Goal: Transaction & Acquisition: Subscribe to service/newsletter

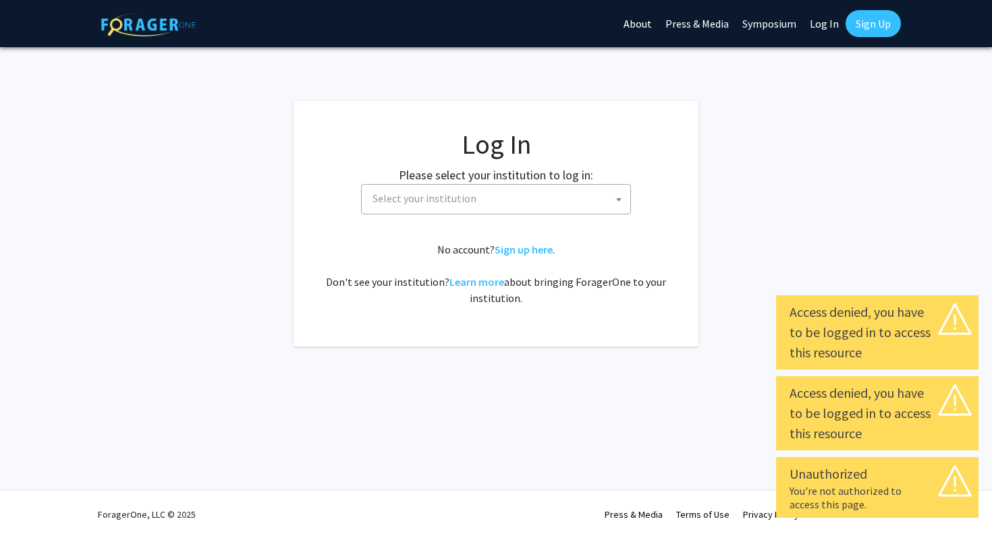
select select
click at [395, 200] on span "Select your institution" at bounding box center [424, 198] width 104 height 13
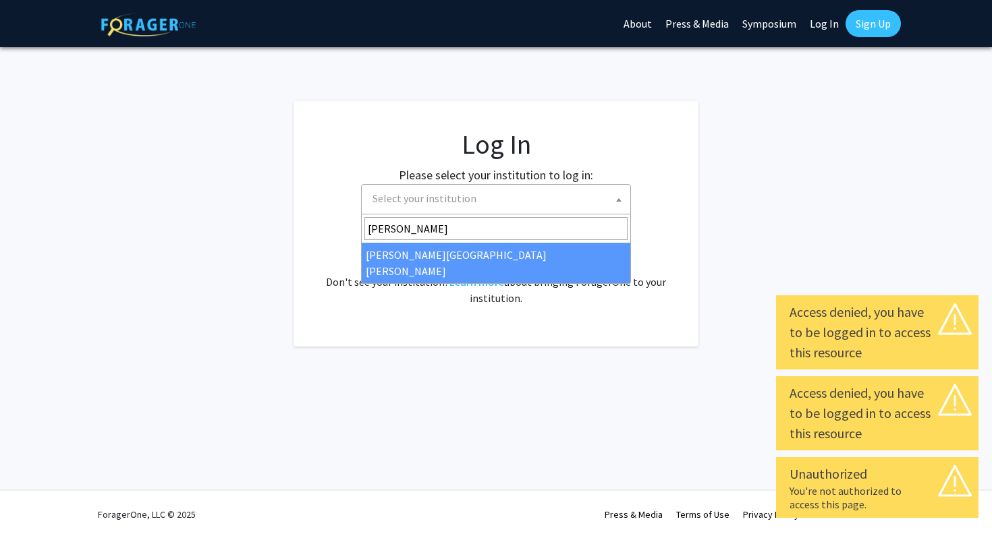
type input "[PERSON_NAME]"
select select "1"
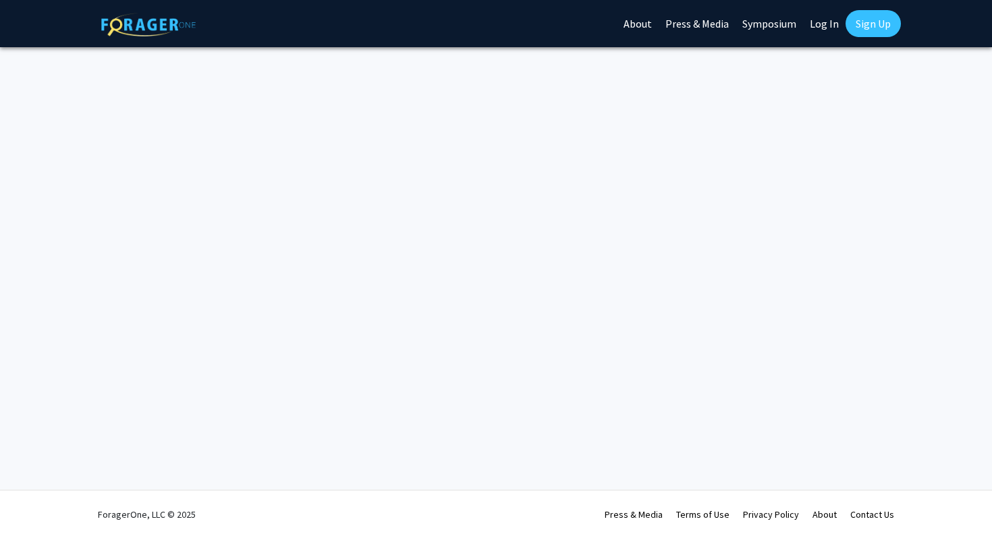
click at [823, 26] on link "Log In" at bounding box center [824, 23] width 42 height 47
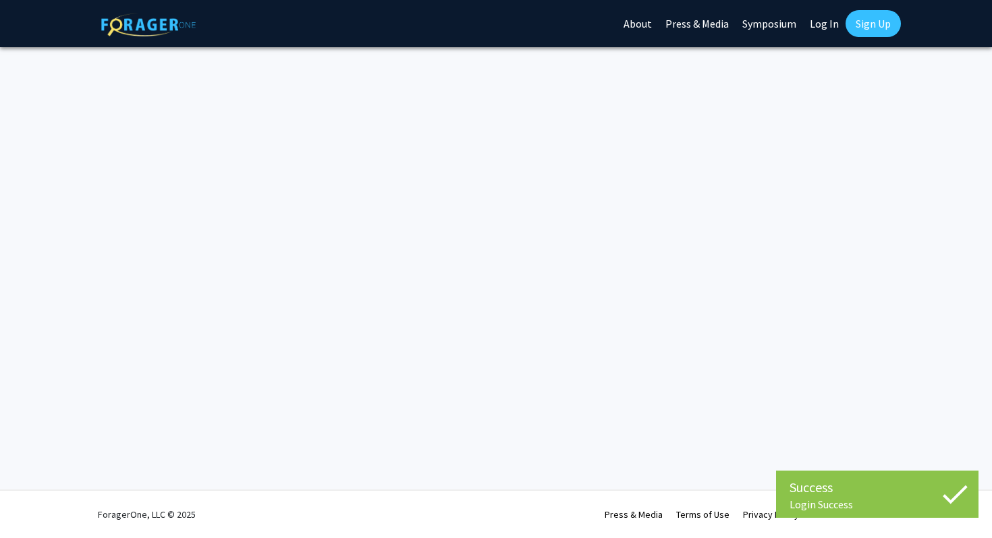
click at [456, 204] on div "Success Login Success Login Success Skip navigation About Press & Media Symposi…" at bounding box center [496, 269] width 992 height 538
click at [156, 22] on img at bounding box center [148, 25] width 94 height 24
click at [650, 20] on link "About" at bounding box center [637, 23] width 42 height 47
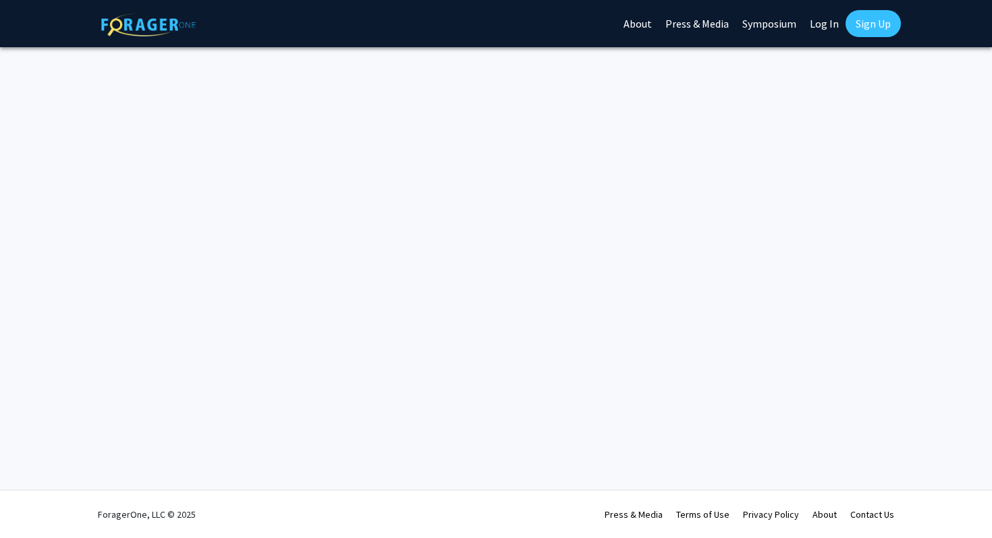
click at [140, 32] on img at bounding box center [148, 25] width 94 height 24
click at [703, 28] on link "Press & Media" at bounding box center [696, 23] width 77 height 47
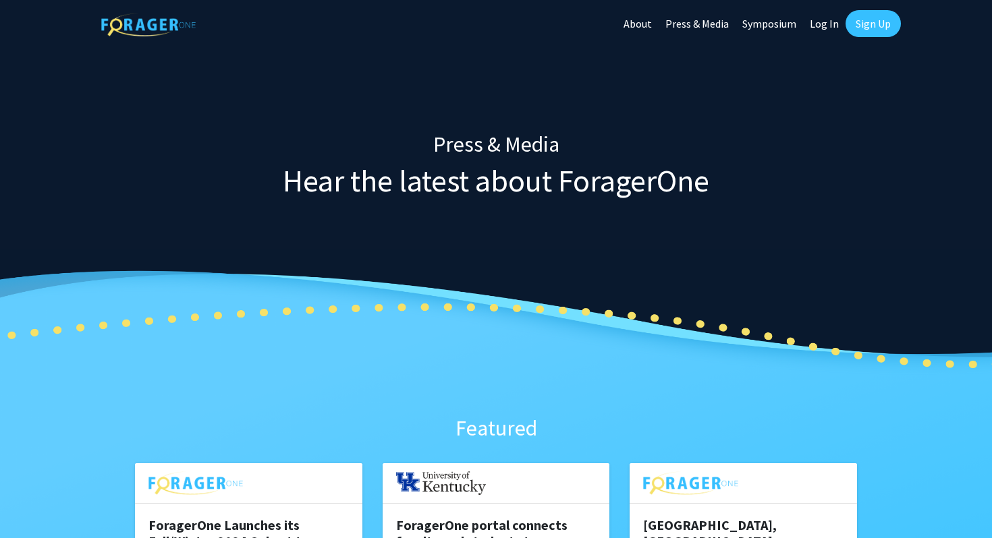
click at [637, 22] on link "About" at bounding box center [637, 23] width 42 height 47
click at [650, 26] on link "About" at bounding box center [637, 23] width 42 height 47
click at [780, 17] on link "Symposium" at bounding box center [768, 23] width 67 height 47
click at [829, 22] on link "Log In" at bounding box center [824, 23] width 42 height 47
click at [824, 28] on link "Log In" at bounding box center [824, 23] width 42 height 47
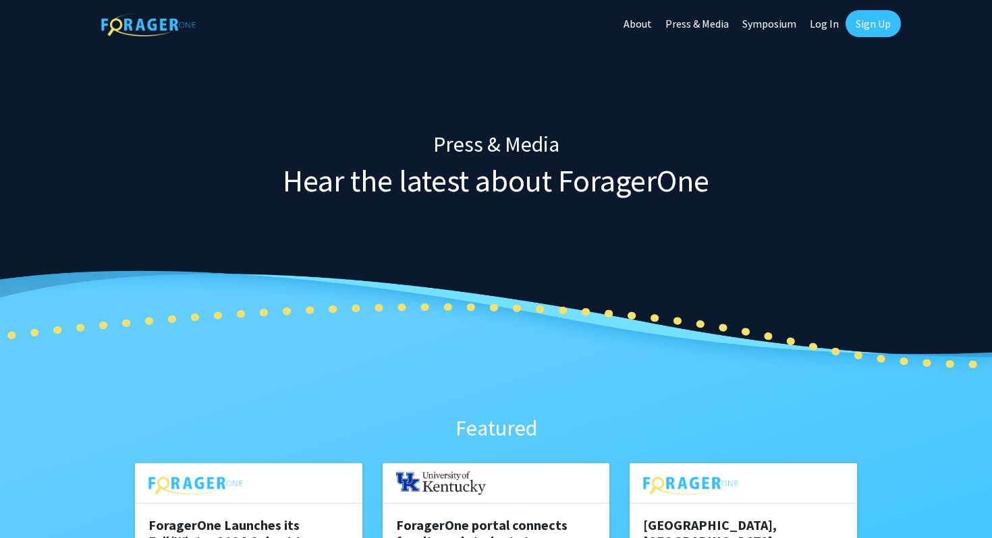
click at [824, 28] on link "Log In" at bounding box center [824, 23] width 42 height 47
click at [875, 28] on link "Sign Up" at bounding box center [872, 23] width 55 height 27
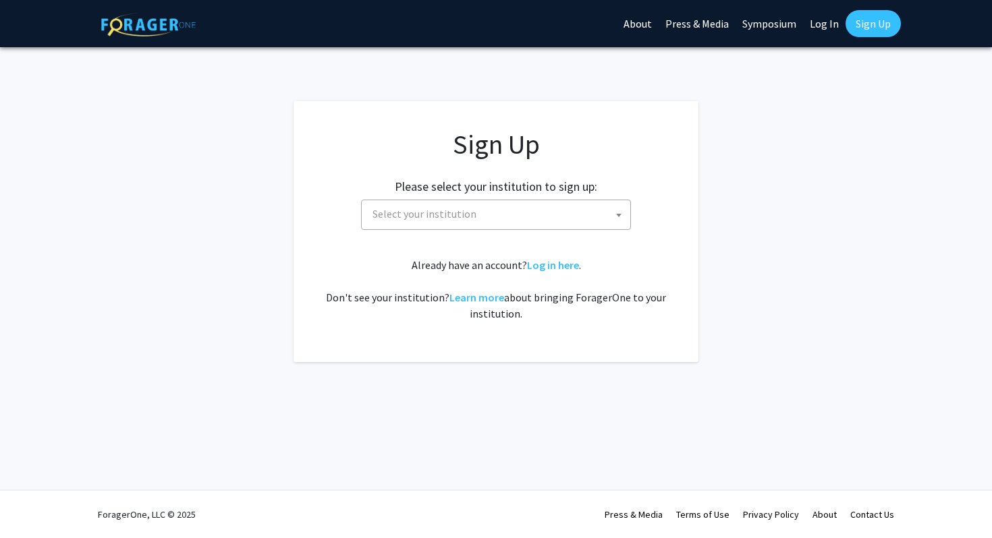
click at [875, 28] on link "Sign Up" at bounding box center [872, 23] width 55 height 27
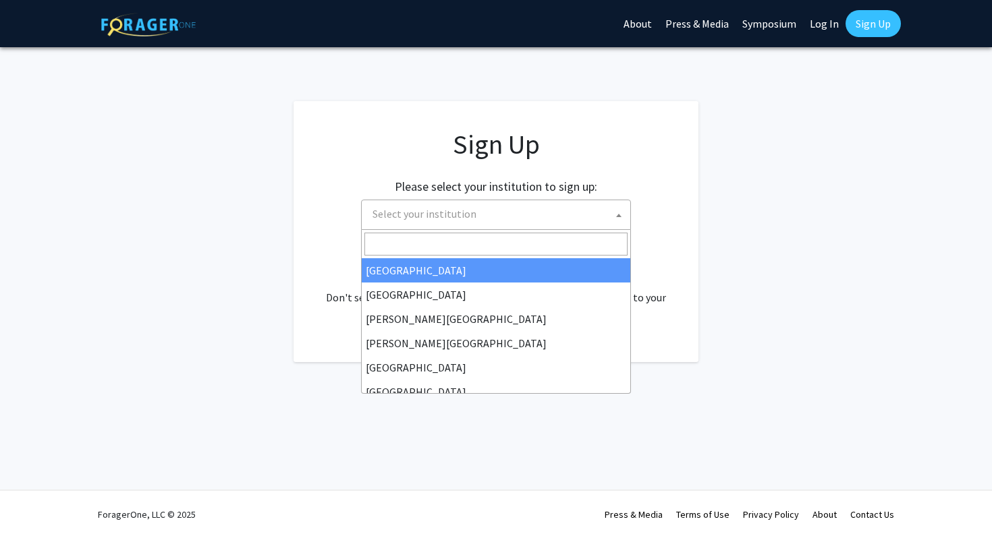
click at [520, 210] on span "Select your institution" at bounding box center [498, 214] width 263 height 28
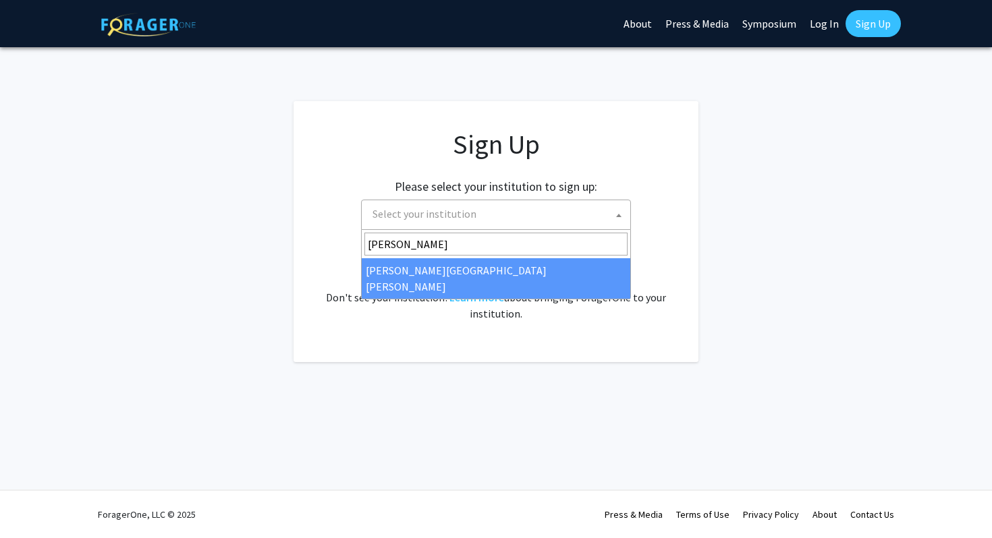
type input "[PERSON_NAME]"
select select "1"
